Goal: Share content

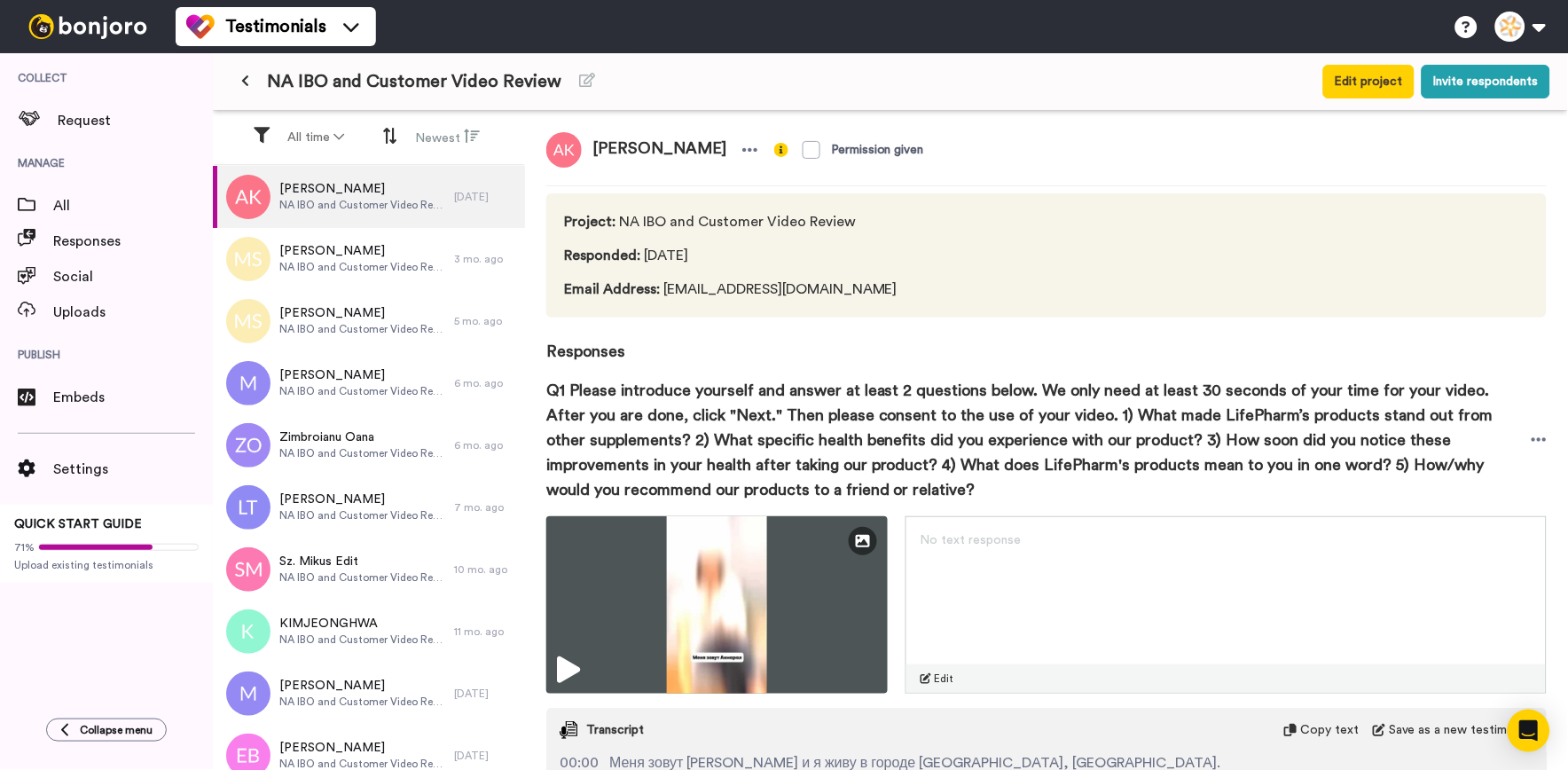
scroll to position [28, 0]
click at [599, 144] on span "[PERSON_NAME]" at bounding box center [658, 150] width 155 height 36
drag, startPoint x: 589, startPoint y: 143, endPoint x: 650, endPoint y: 151, distance: 61.5
click at [650, 151] on span "[PERSON_NAME]" at bounding box center [658, 150] width 155 height 36
copy span "Akmaral"
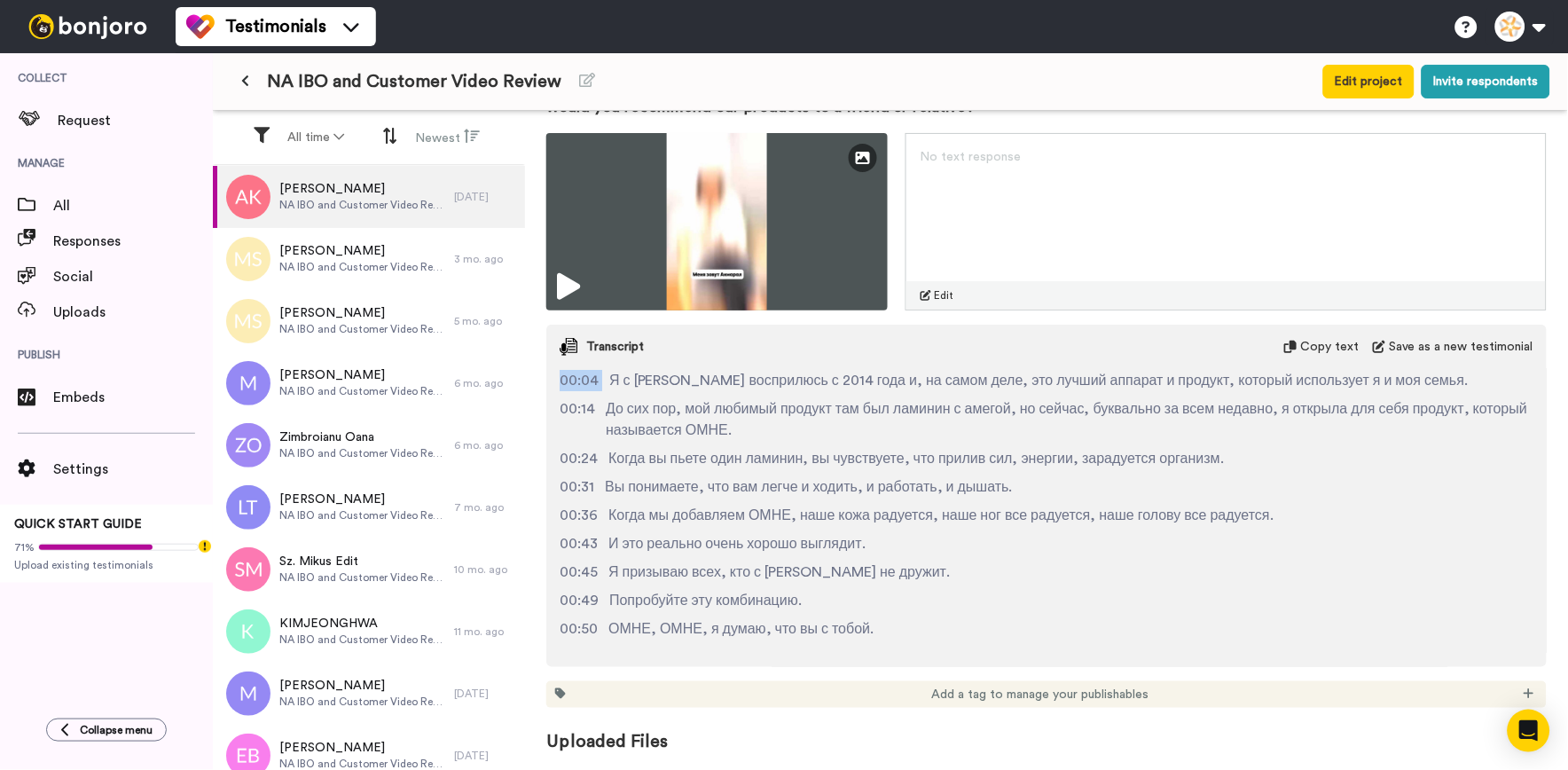
scroll to position [0, 0]
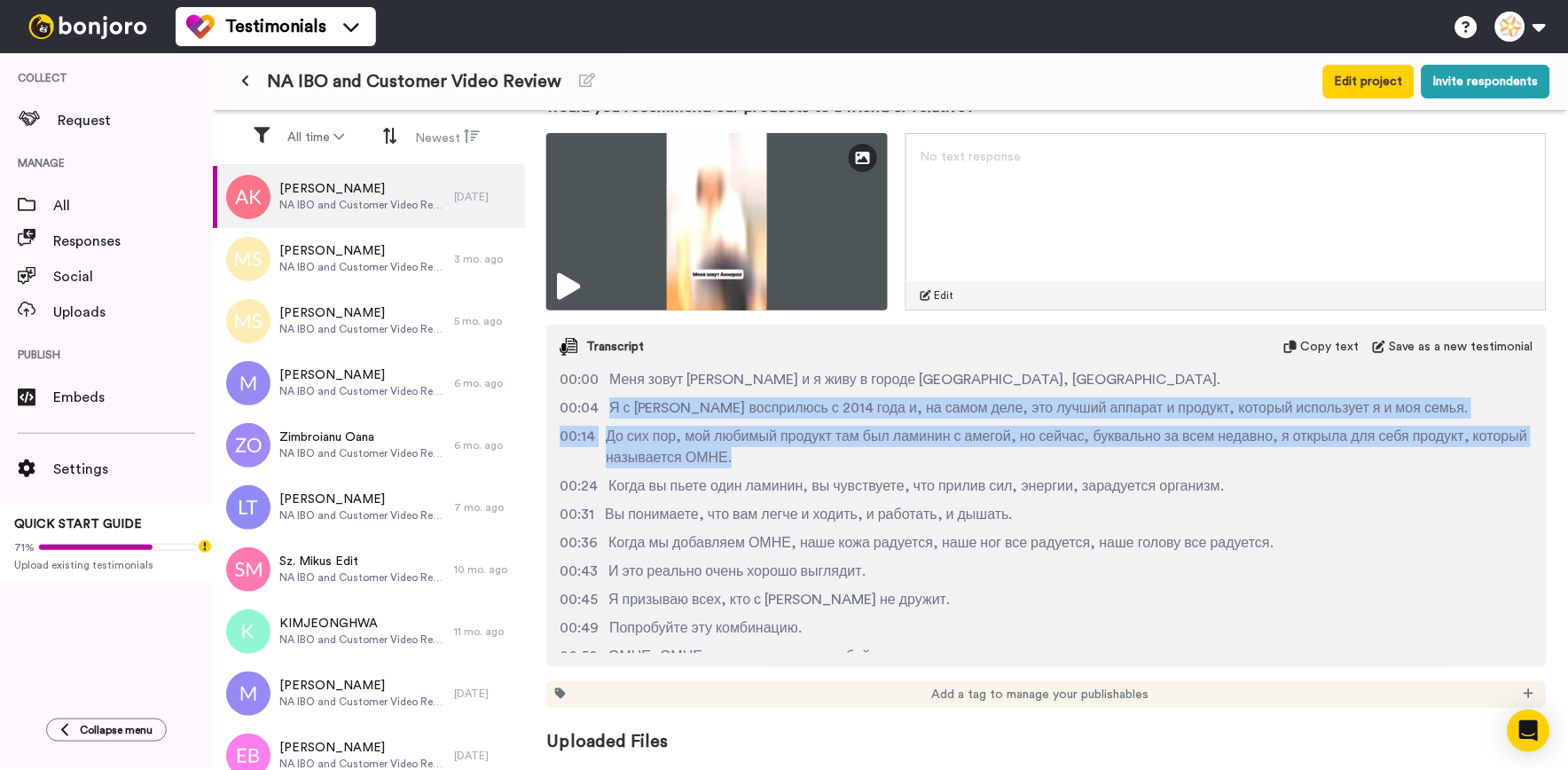
drag, startPoint x: 603, startPoint y: 383, endPoint x: 1129, endPoint y: 461, distance: 531.8
click at [1129, 461] on div "00:00 Меня зовут Акмарал и я живу в городе [GEOGRAPHIC_DATA], [GEOGRAPHIC_DATA]…" at bounding box center [1045, 510] width 1000 height 284
copy div "Я с [PERSON_NAME] восприлюсь с 2014 года и, на самом деле, это лучший аппарат и…"
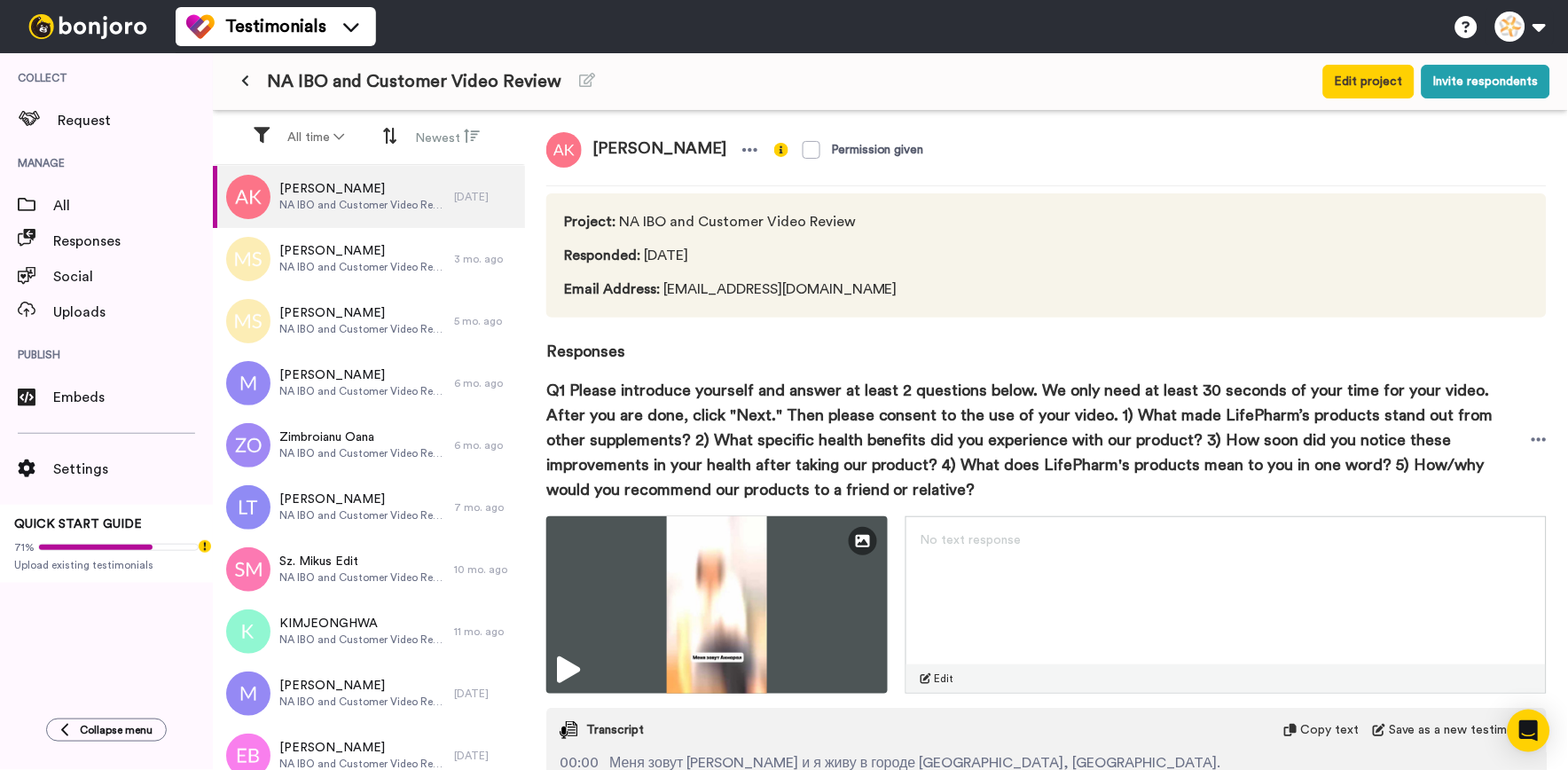
drag, startPoint x: 746, startPoint y: 156, endPoint x: 656, endPoint y: 138, distance: 91.8
click at [656, 138] on span "[PERSON_NAME]" at bounding box center [658, 150] width 155 height 36
copy span "Kanatbayeva"
